Goal: Information Seeking & Learning: Compare options

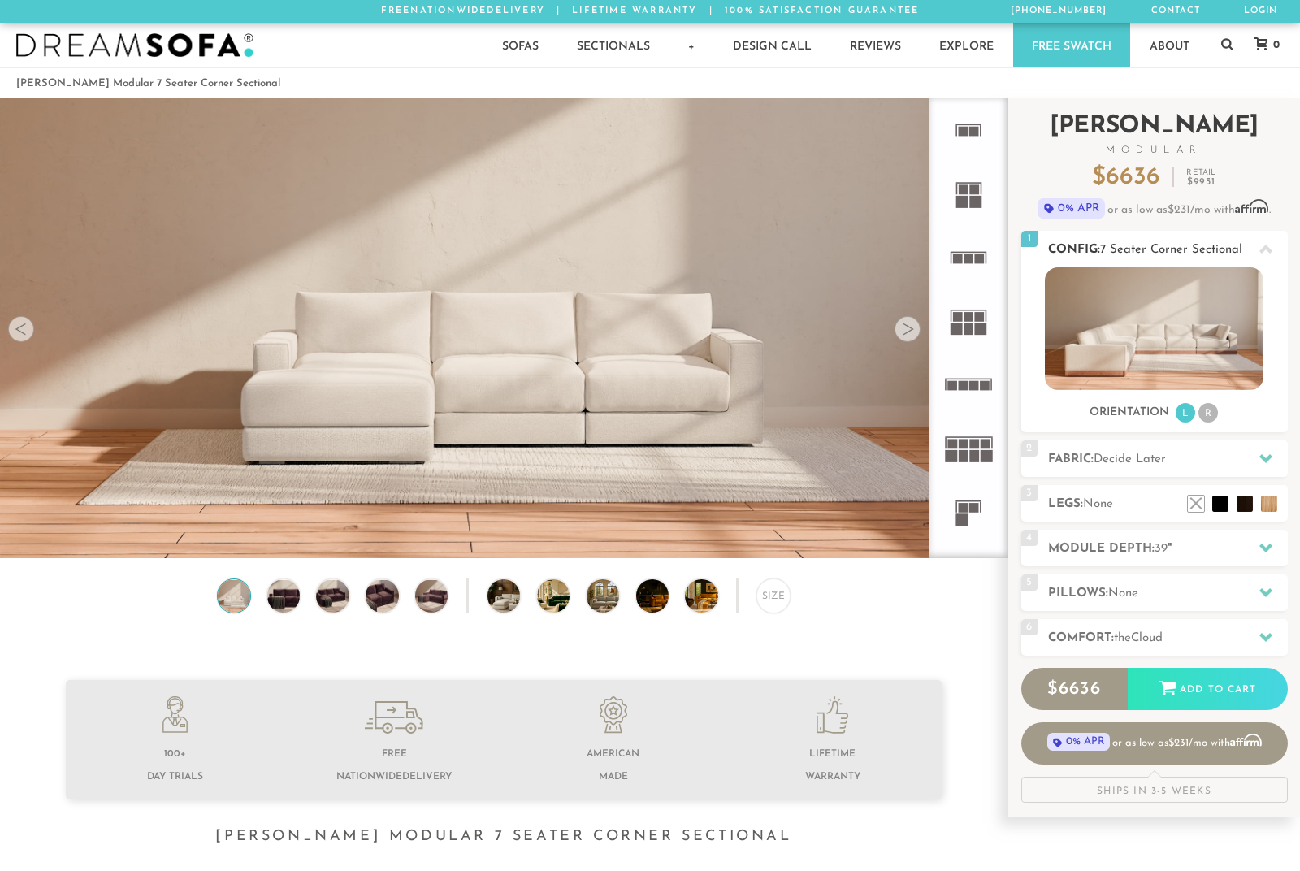
click at [1216, 418] on li "R" at bounding box center [1207, 412] width 19 height 19
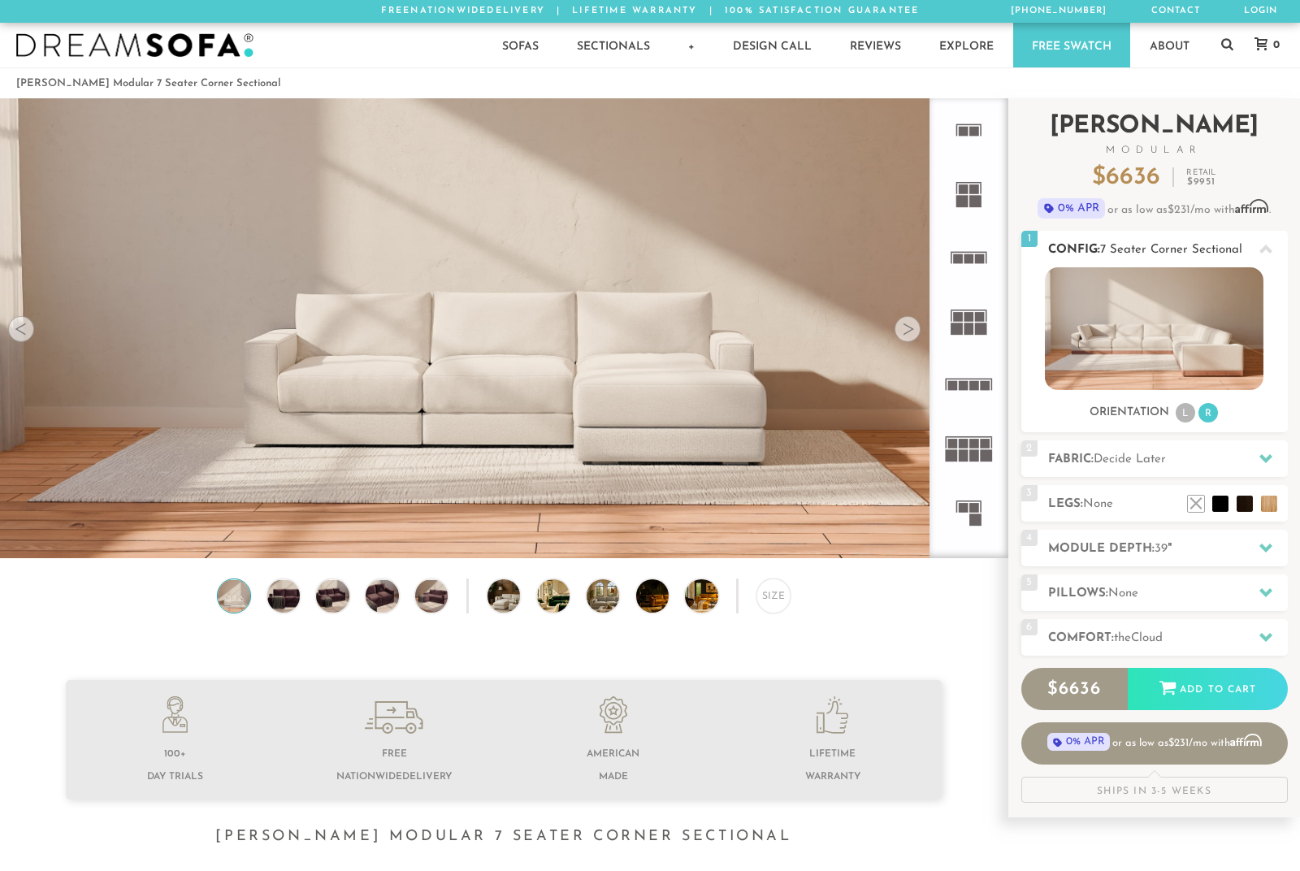
click at [1172, 417] on div "Orientation L R" at bounding box center [1154, 413] width 266 height 22
click at [987, 384] on rect at bounding box center [986, 386] width 10 height 10
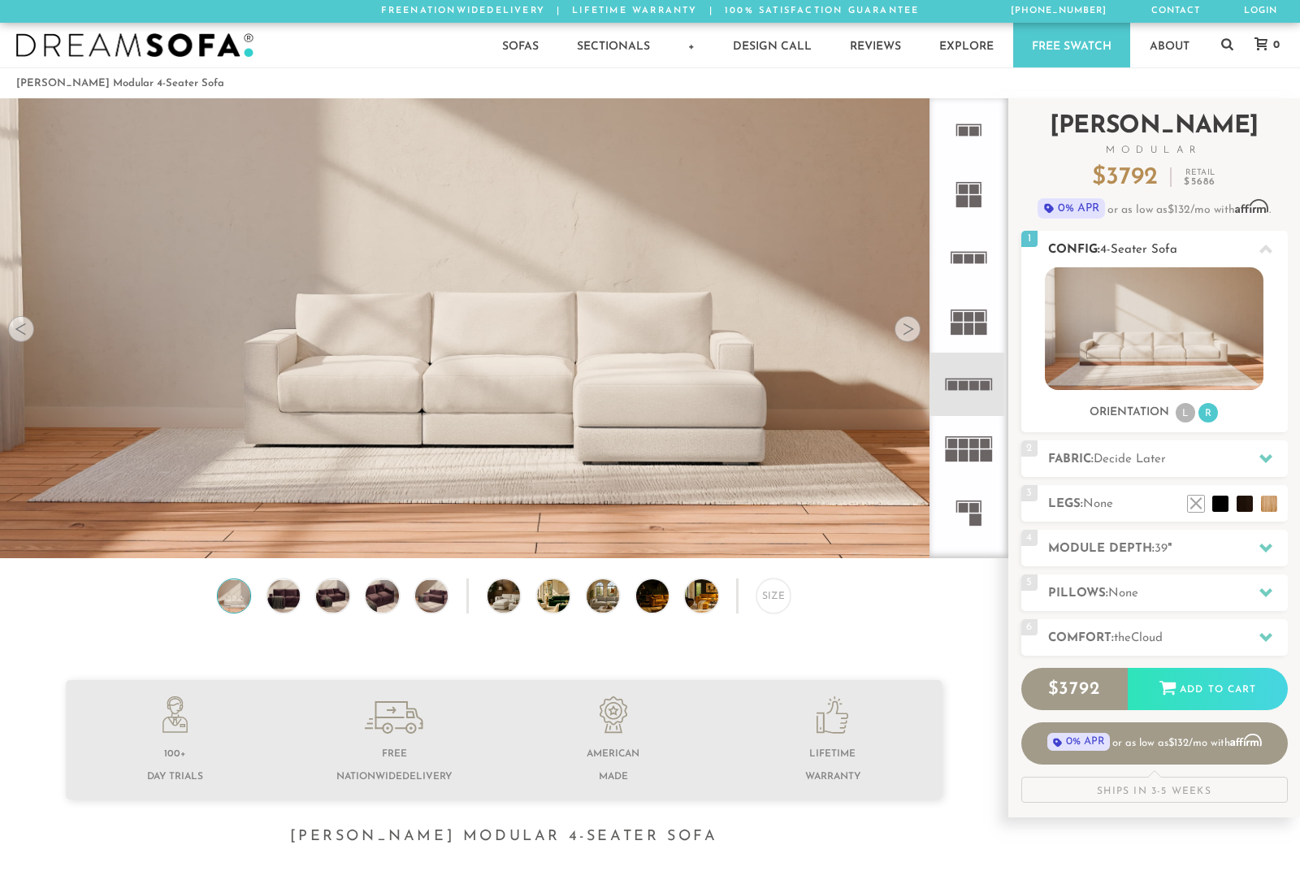
click at [1176, 419] on ul "L R" at bounding box center [1196, 413] width 45 height 22
click at [1190, 418] on li "L" at bounding box center [1185, 412] width 19 height 19
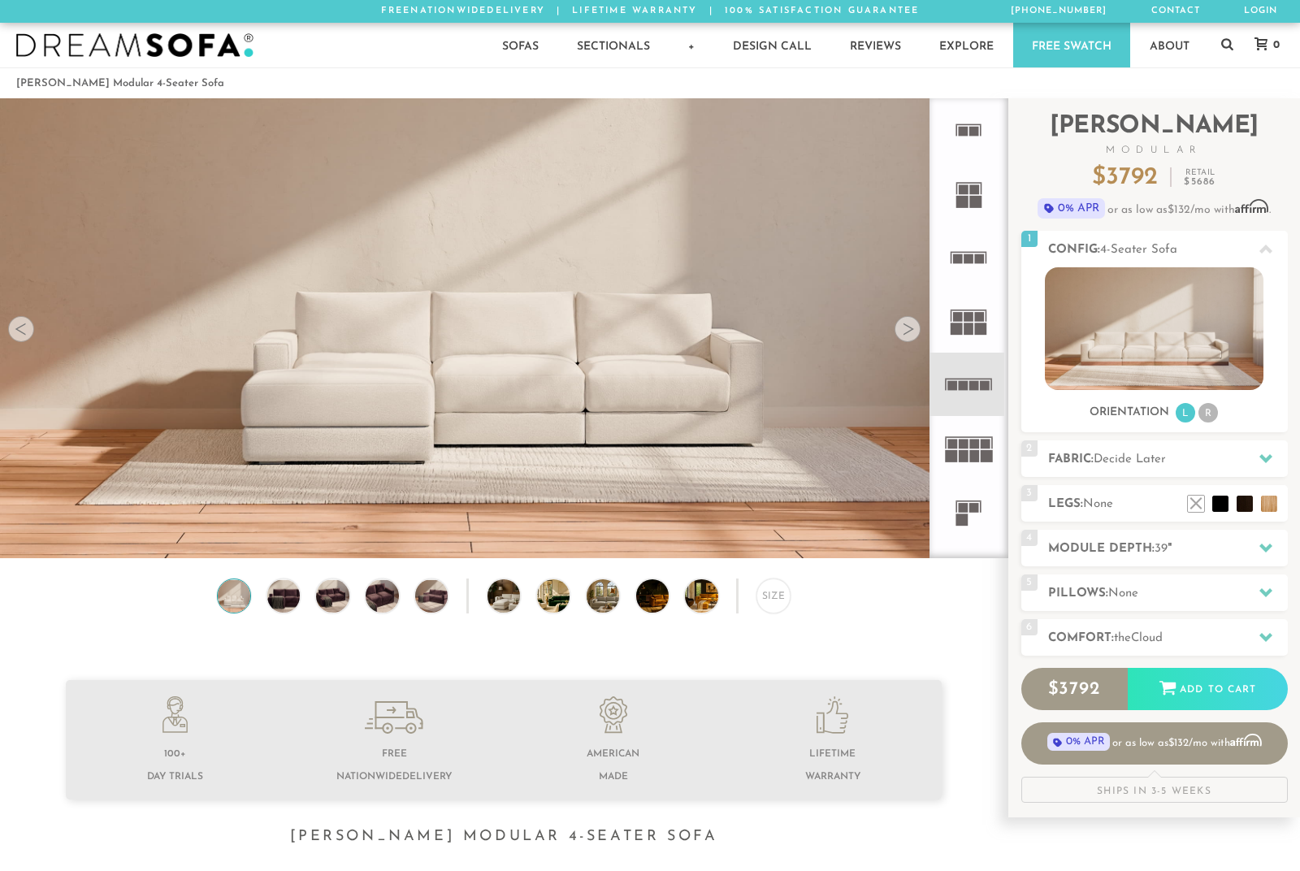
click at [974, 518] on icon at bounding box center [968, 511] width 63 height 63
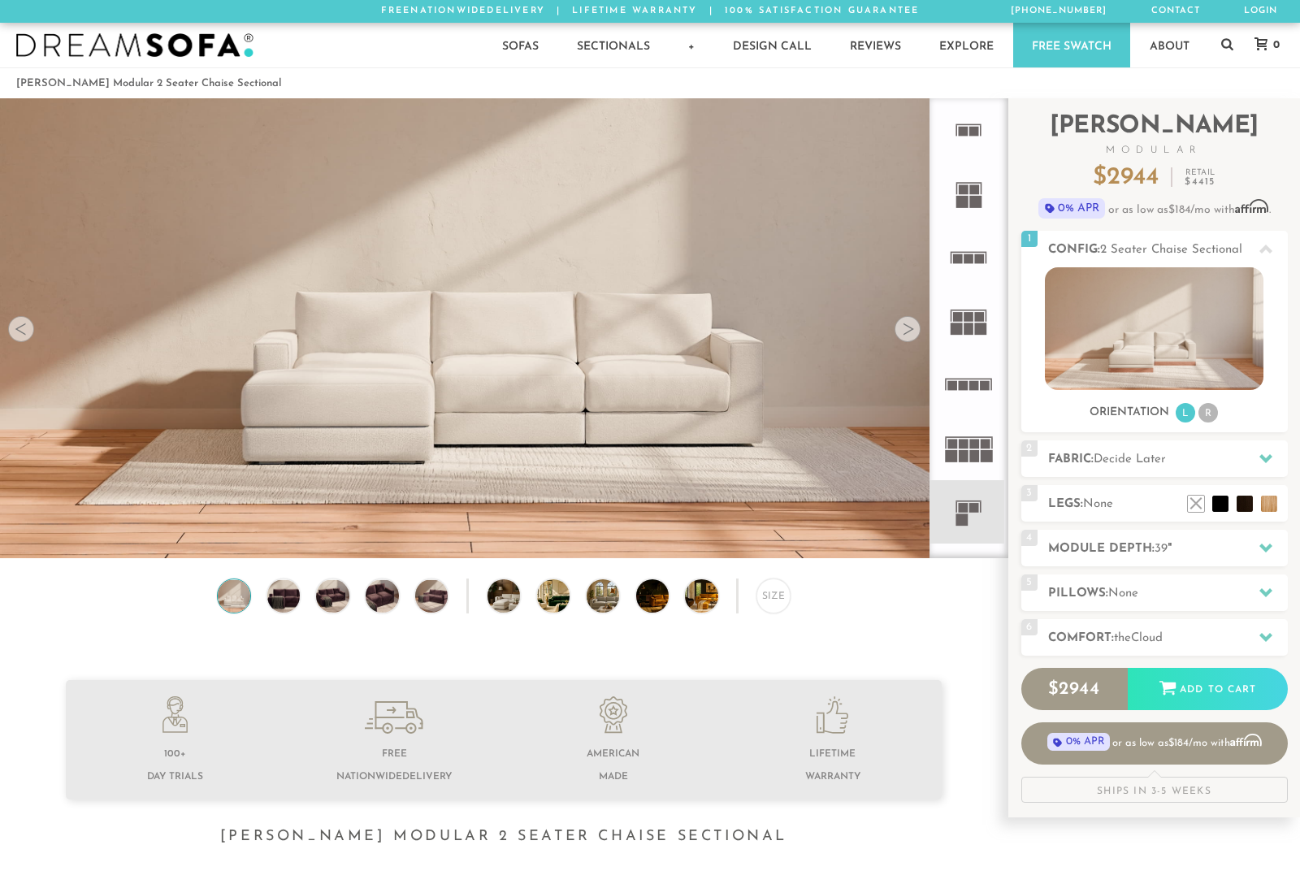
click at [979, 392] on icon at bounding box center [968, 384] width 63 height 63
